Goal: Transaction & Acquisition: Purchase product/service

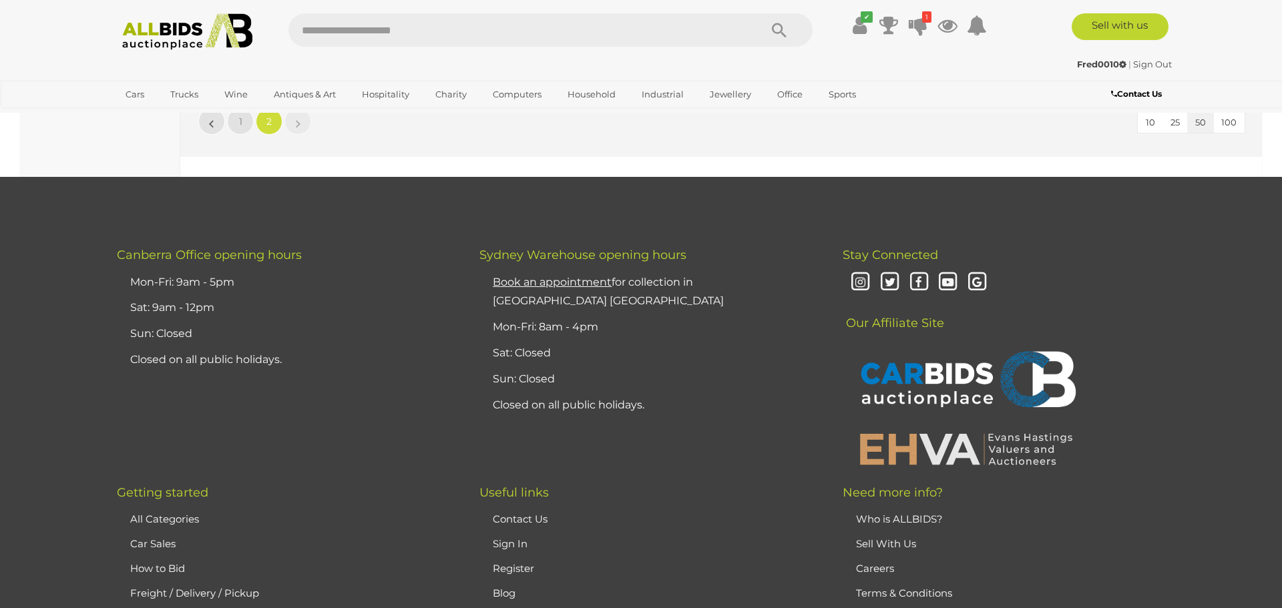
scroll to position [11324, 0]
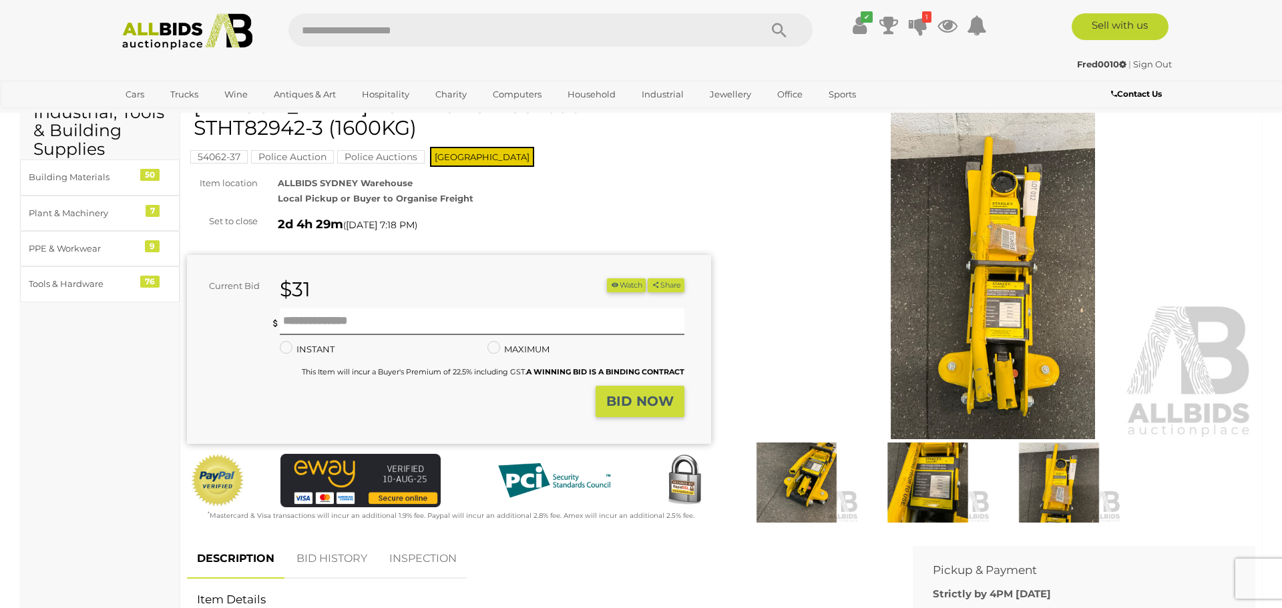
scroll to position [87, 0]
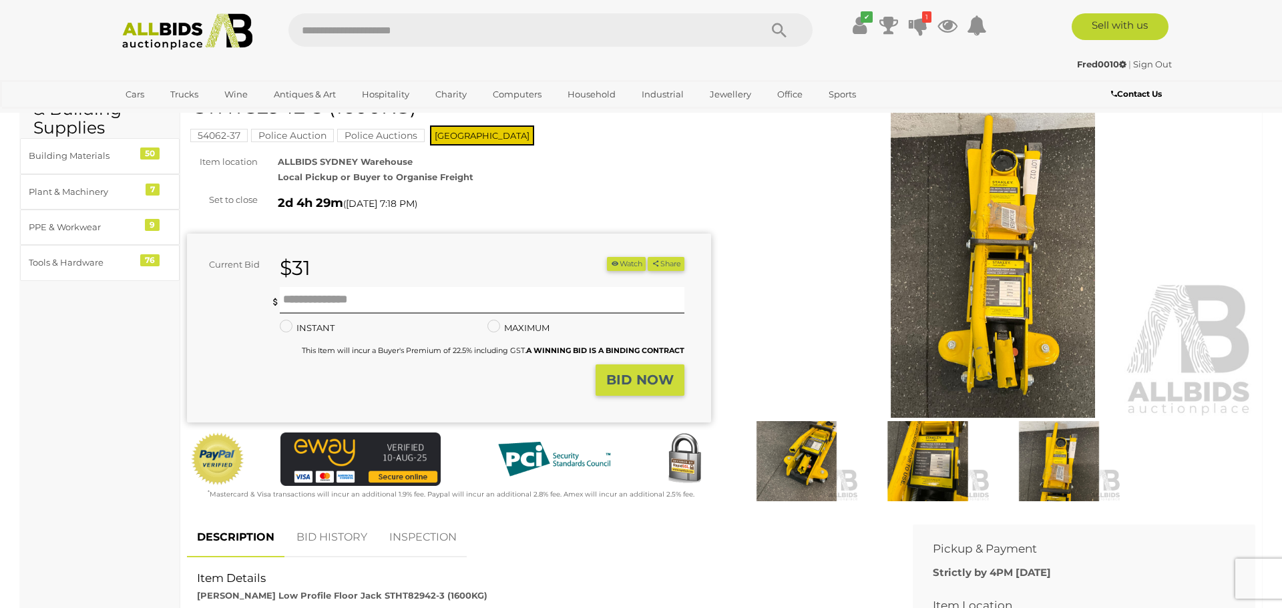
click at [1021, 286] on img at bounding box center [993, 249] width 524 height 338
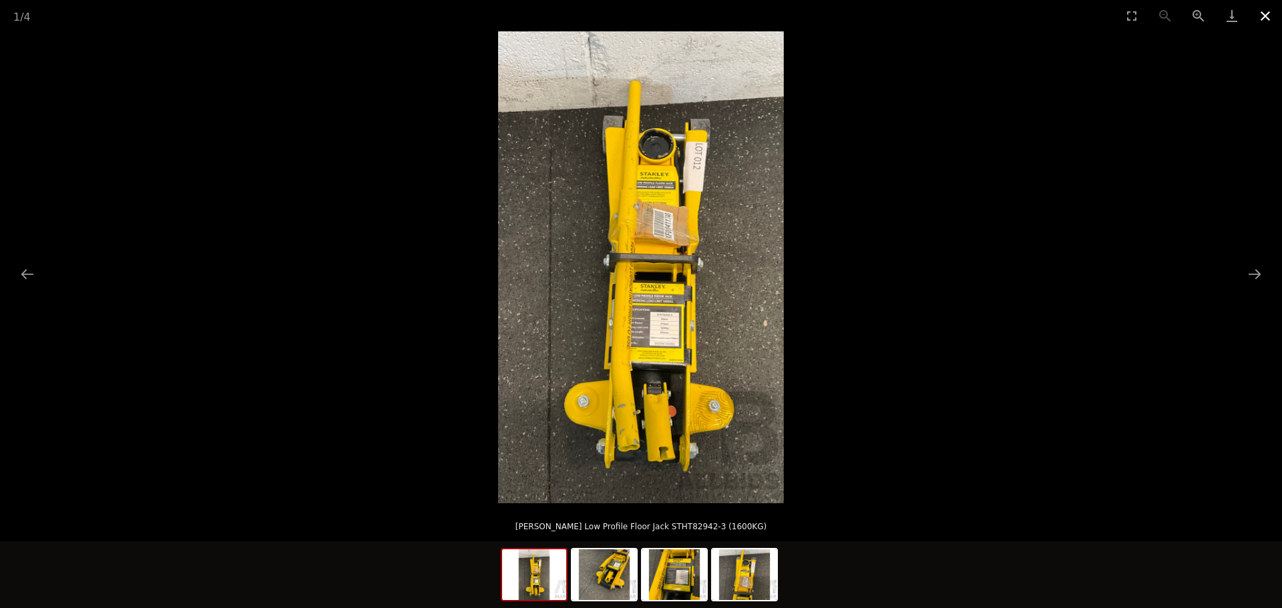
click at [1275, 4] on button "Close gallery" at bounding box center [1265, 15] width 33 height 31
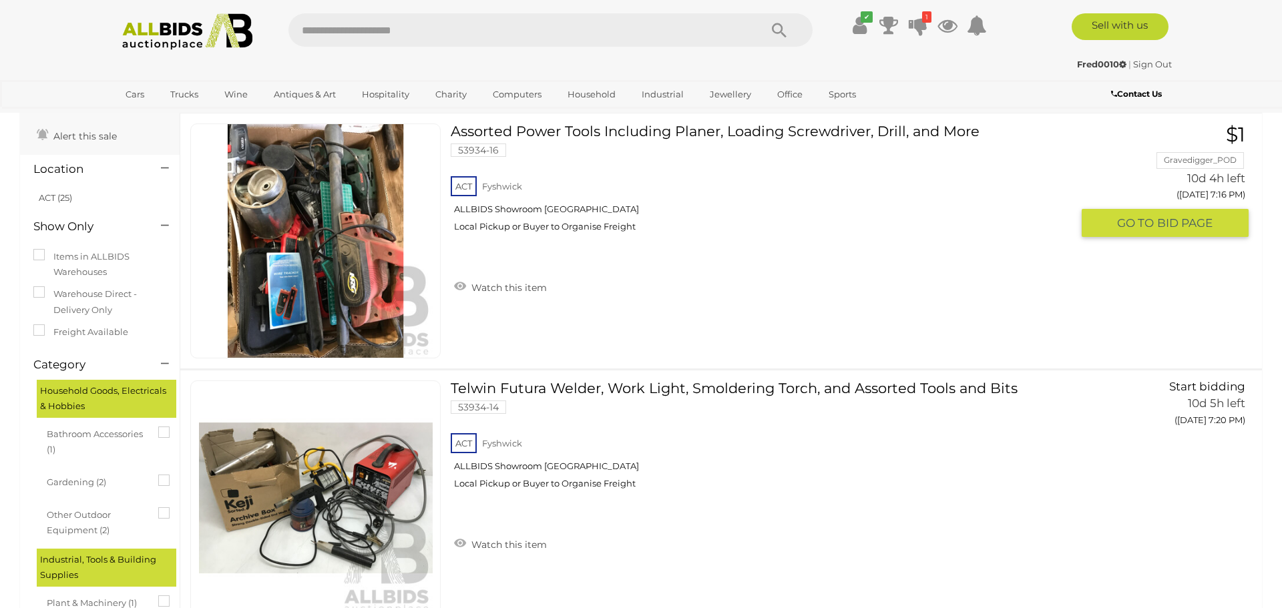
scroll to position [71, 0]
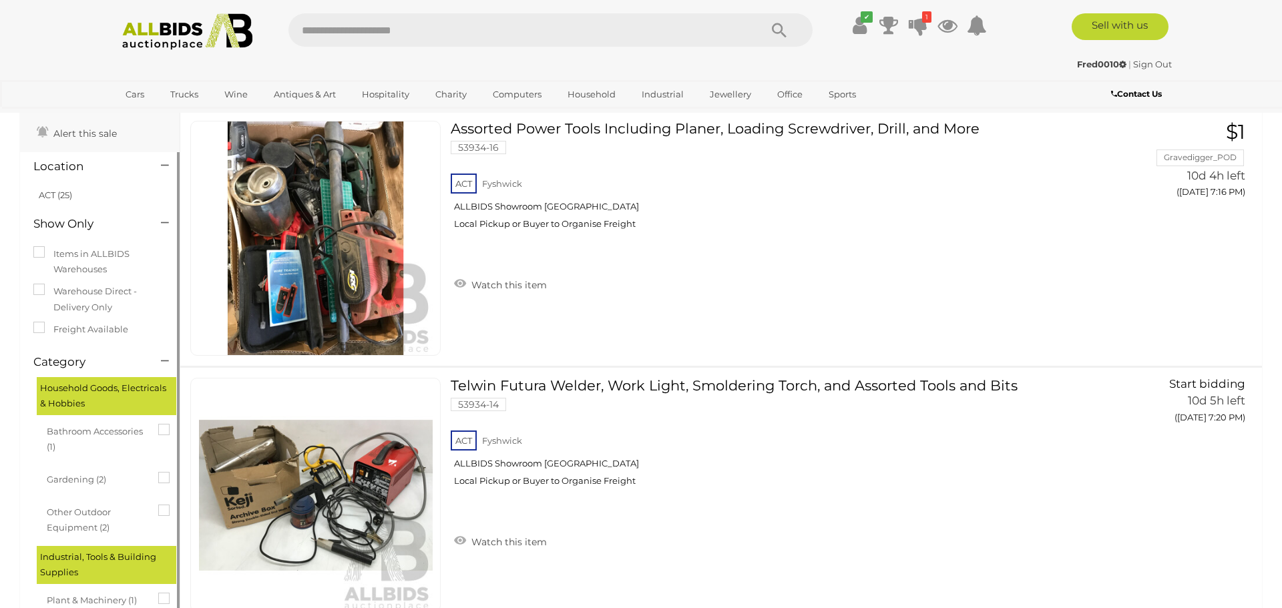
click at [98, 303] on label "Warehouse Direct - Delivery Only" at bounding box center [99, 299] width 133 height 31
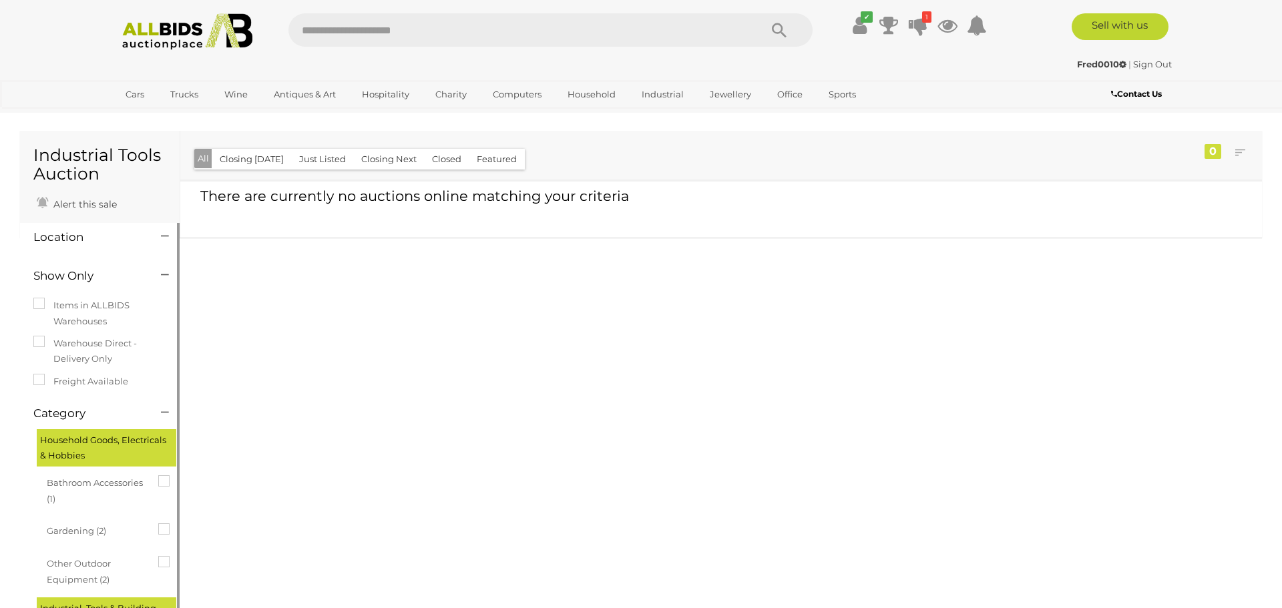
click at [50, 349] on label "Warehouse Direct - Delivery Only" at bounding box center [99, 351] width 133 height 31
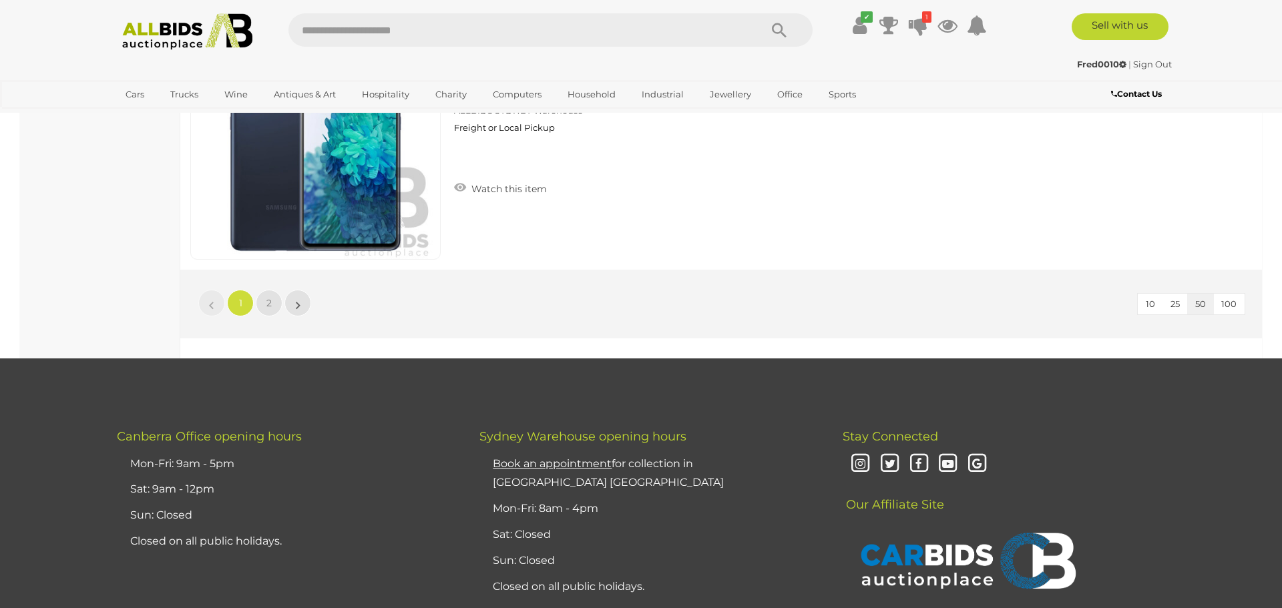
scroll to position [12748, 0]
